Goal: Task Accomplishment & Management: Complete application form

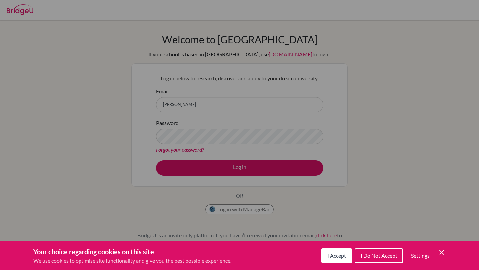
click at [327, 252] on button "I Accept" at bounding box center [337, 256] width 31 height 15
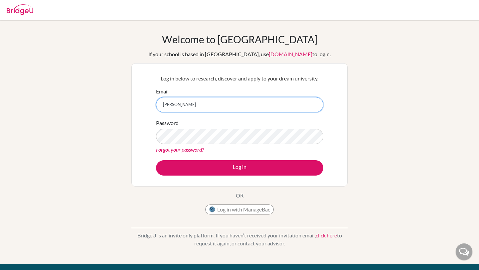
click at [219, 103] on input "akira.saeki@student" at bounding box center [239, 104] width 167 height 15
type input "[PERSON_NAME][EMAIL_ADDRESS][DOMAIN_NAME]"
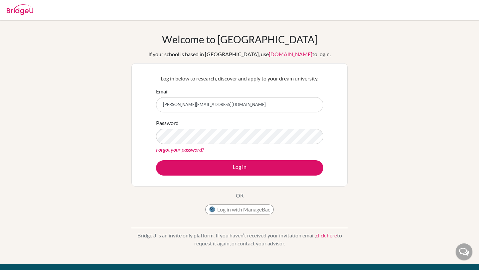
click at [328, 234] on link "click here" at bounding box center [326, 235] width 21 height 6
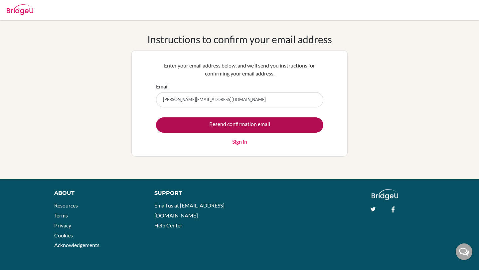
type input "akira.saeki@students.aobajapan.jp"
click at [156, 117] on input "Resend confirmation email" at bounding box center [239, 124] width 167 height 15
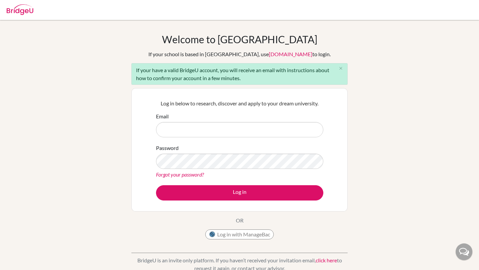
click at [320, 258] on link "click here" at bounding box center [326, 260] width 21 height 6
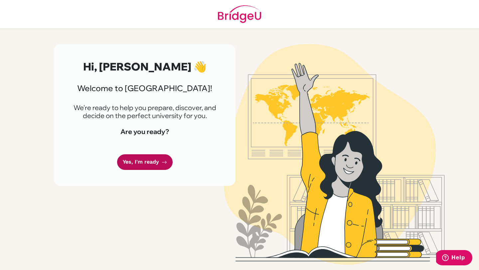
click at [167, 164] on icon at bounding box center [164, 162] width 5 height 5
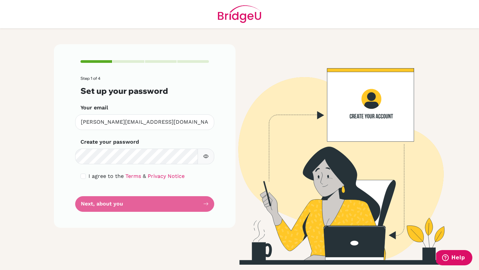
click at [203, 154] on button "button" at bounding box center [206, 157] width 17 height 16
click at [86, 173] on div "I agree to the Terms & Privacy Notice" at bounding box center [145, 176] width 128 height 8
click at [86, 177] on input "checkbox" at bounding box center [83, 176] width 5 height 5
checkbox input "true"
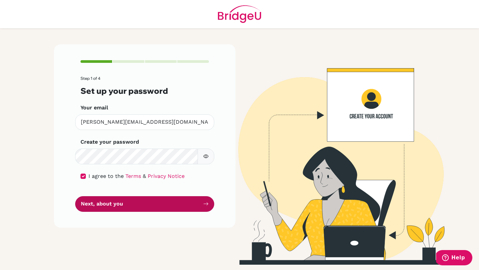
click at [101, 202] on button "Next, about you" at bounding box center [144, 204] width 139 height 16
